Goal: Transaction & Acquisition: Purchase product/service

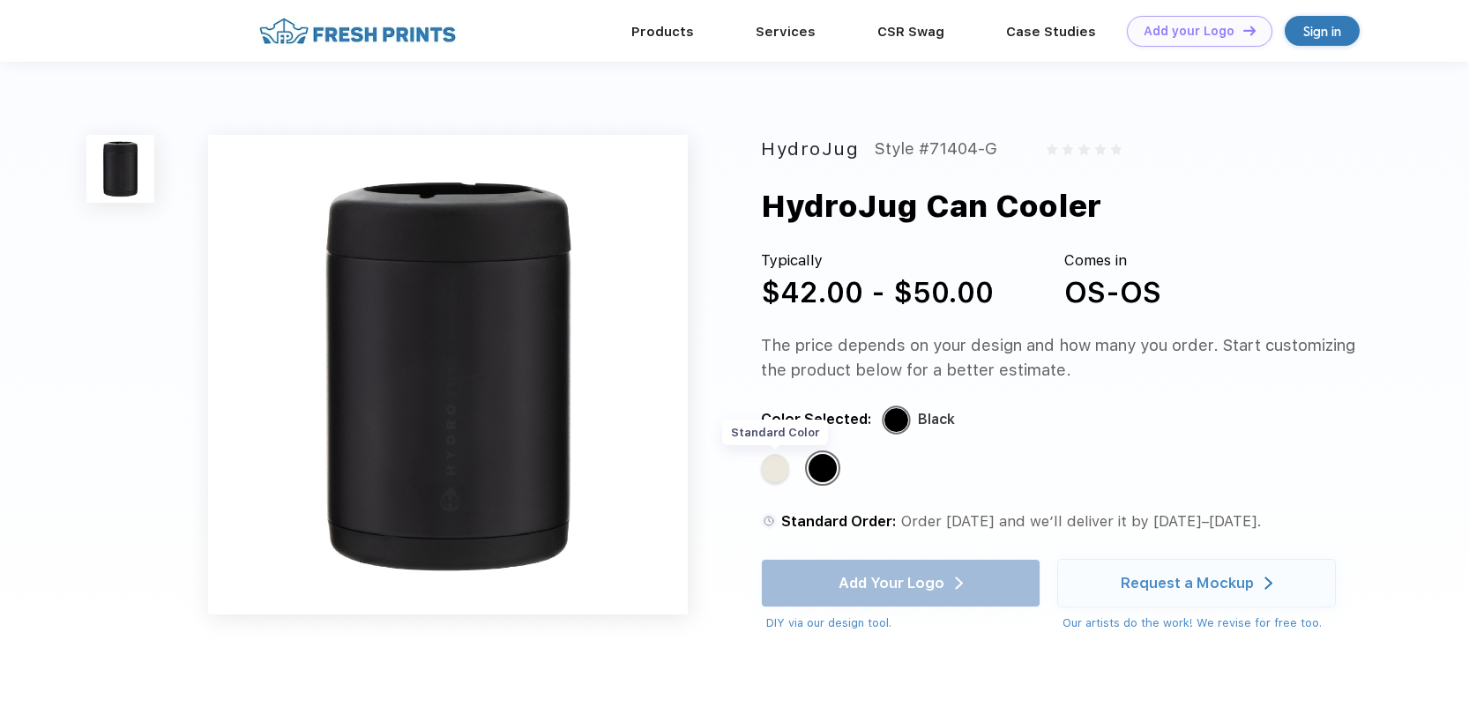
click at [782, 472] on div "Standard Color" at bounding box center [775, 468] width 28 height 28
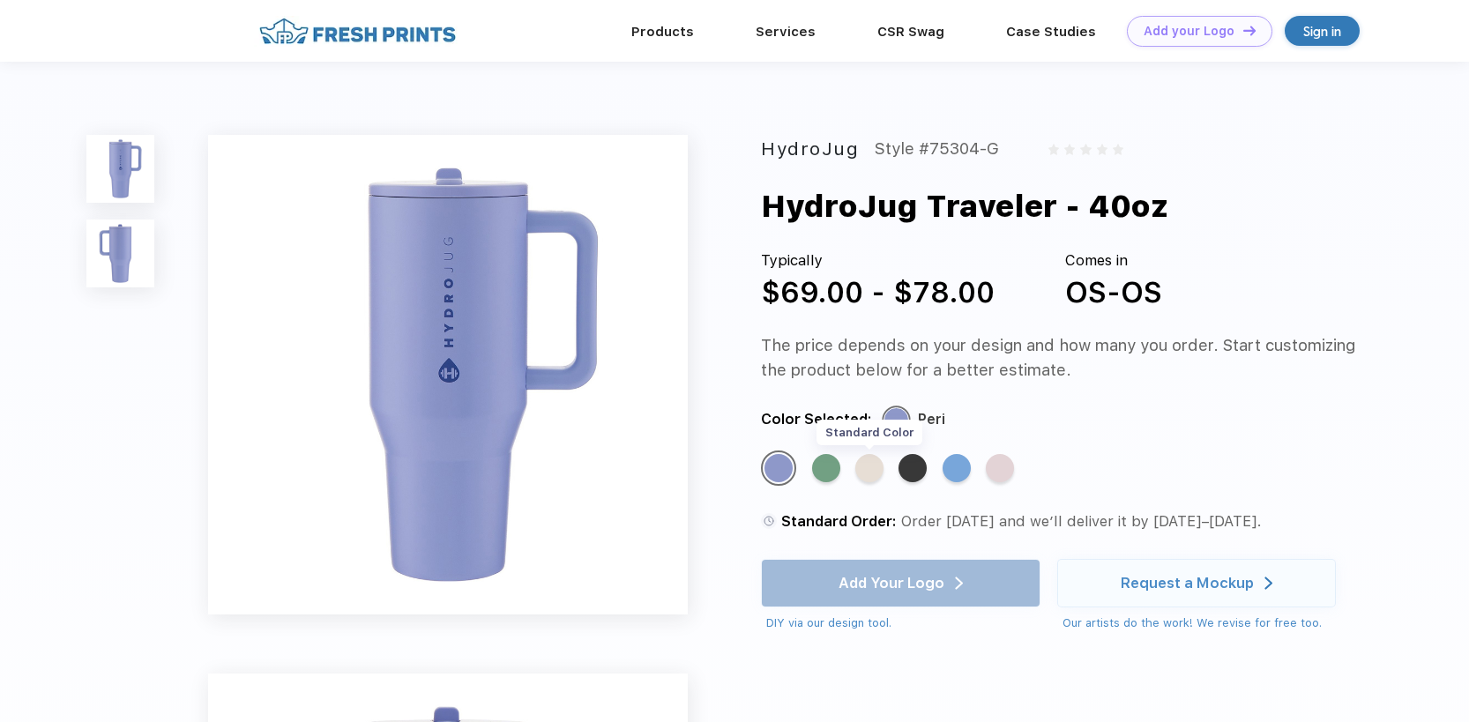
click at [877, 466] on div "Standard Color" at bounding box center [869, 468] width 28 height 28
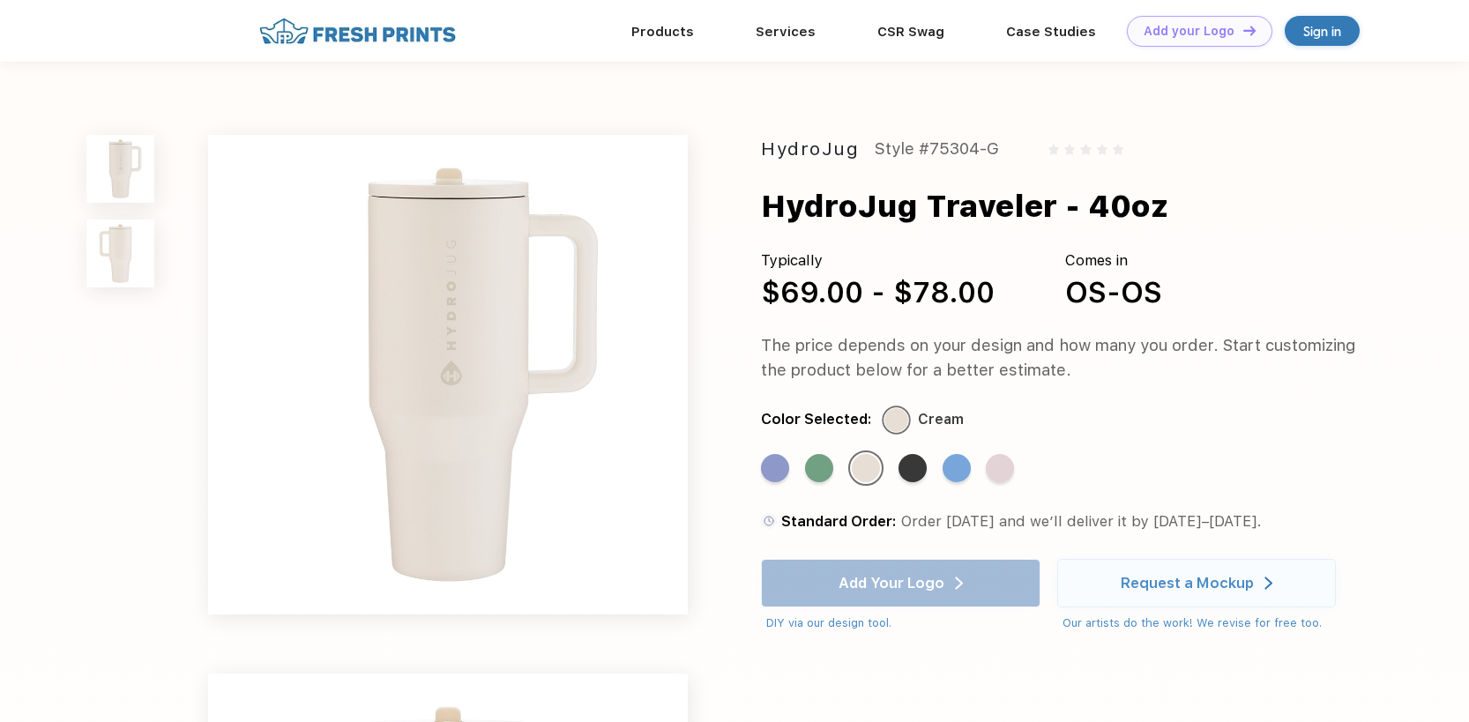
click at [116, 254] on img at bounding box center [120, 254] width 68 height 68
click at [473, 336] on img at bounding box center [448, 375] width 480 height 480
click at [902, 582] on div "Add Your Logo DIY via our design tool. Ah shoot! This product isn't up in our d…" at bounding box center [901, 595] width 280 height 73
click at [955, 585] on div "Add Your Logo DIY via our design tool. Ah shoot! This product isn't up in our d…" at bounding box center [901, 595] width 280 height 73
click at [865, 466] on div "Standard Color" at bounding box center [866, 468] width 28 height 28
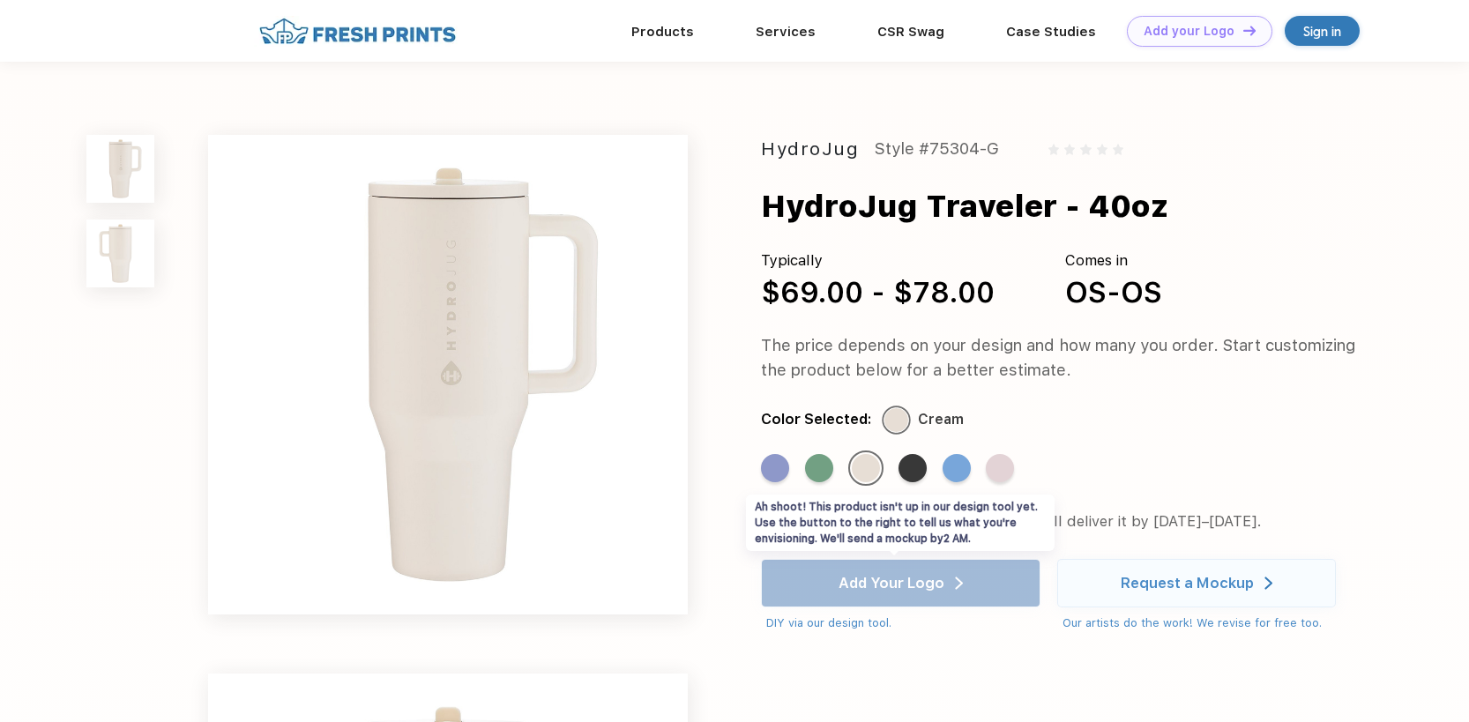
click at [883, 591] on div "Add Your Logo DIY via our design tool. Ah shoot! This product isn't up in our d…" at bounding box center [901, 595] width 280 height 73
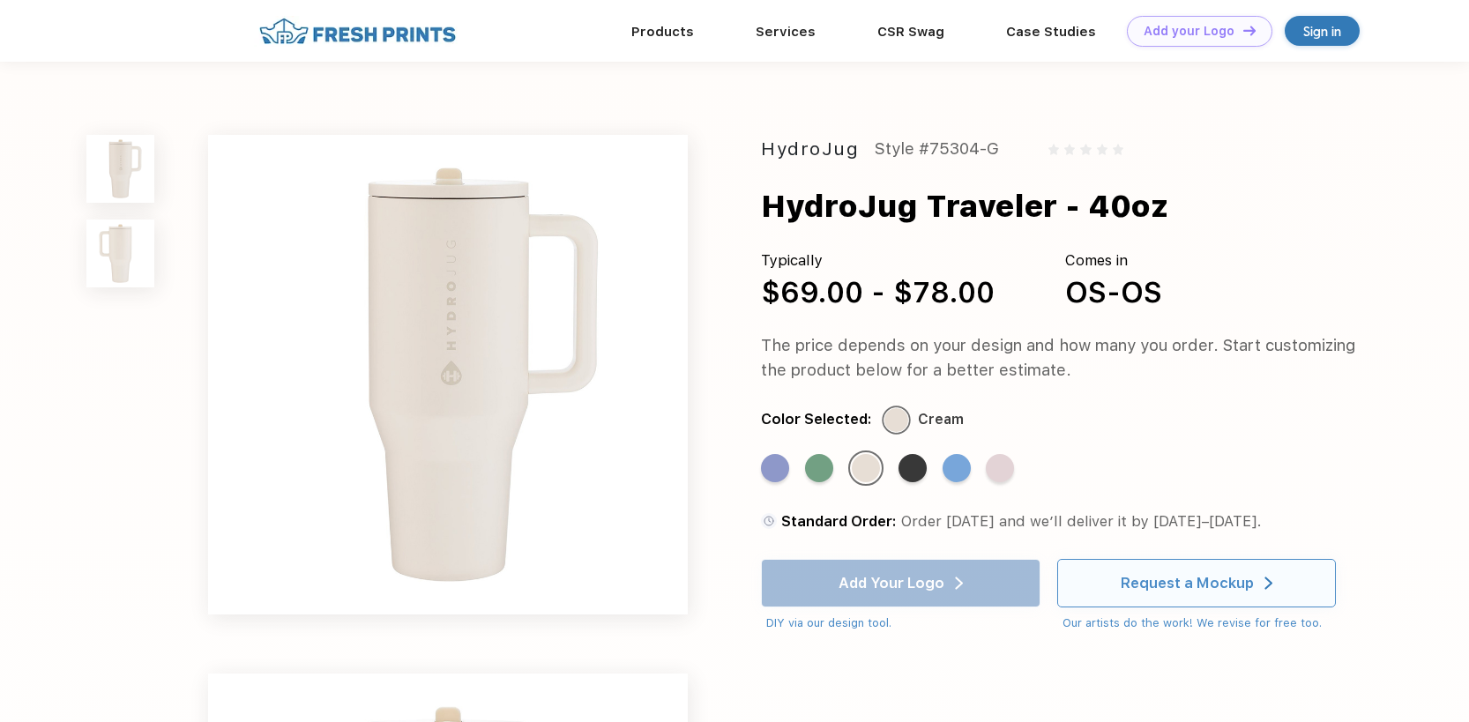
click at [1173, 573] on div "Request a Mockup" at bounding box center [1197, 584] width 152 height 48
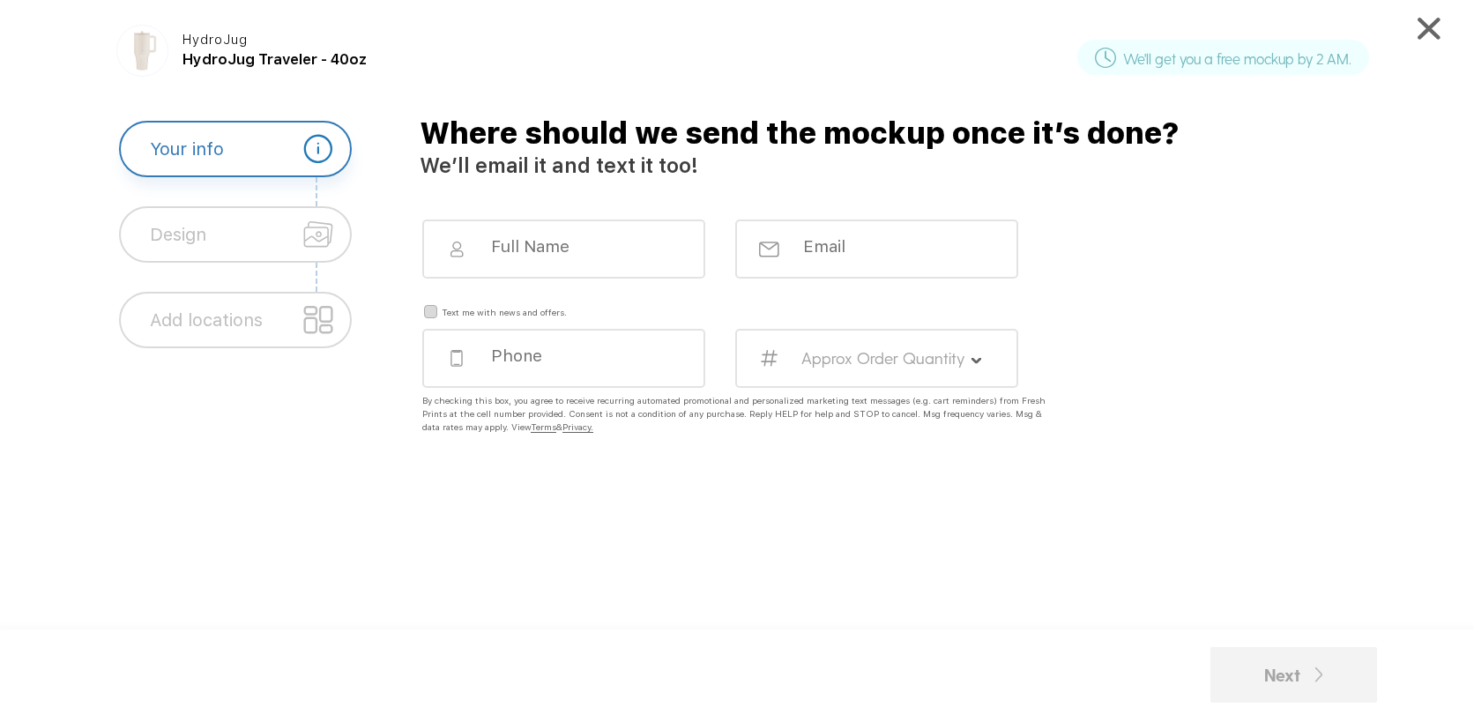
click at [311, 228] on img at bounding box center [317, 234] width 29 height 29
click at [1428, 20] on img at bounding box center [1429, 29] width 22 height 22
